Goal: Information Seeking & Learning: Learn about a topic

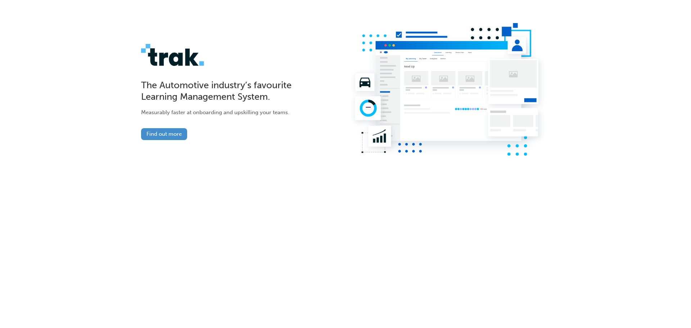
click at [149, 135] on link "Find out more" at bounding box center [164, 134] width 46 height 12
